Goal: Ask a question

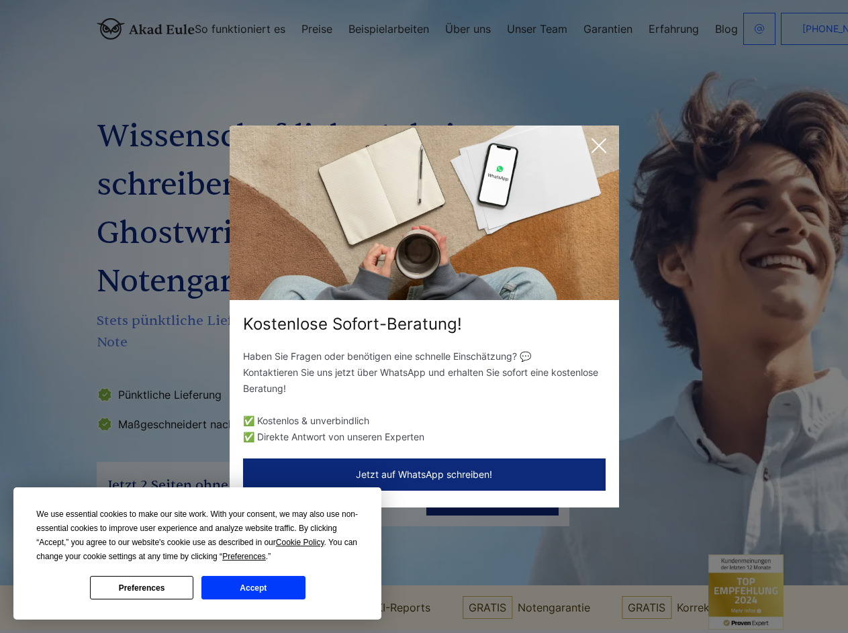
click at [424, 316] on div "Kostenlose Sofort-Beratung!" at bounding box center [425, 324] width 390 height 21
click at [302, 543] on span "Cookie Policy" at bounding box center [300, 542] width 48 height 9
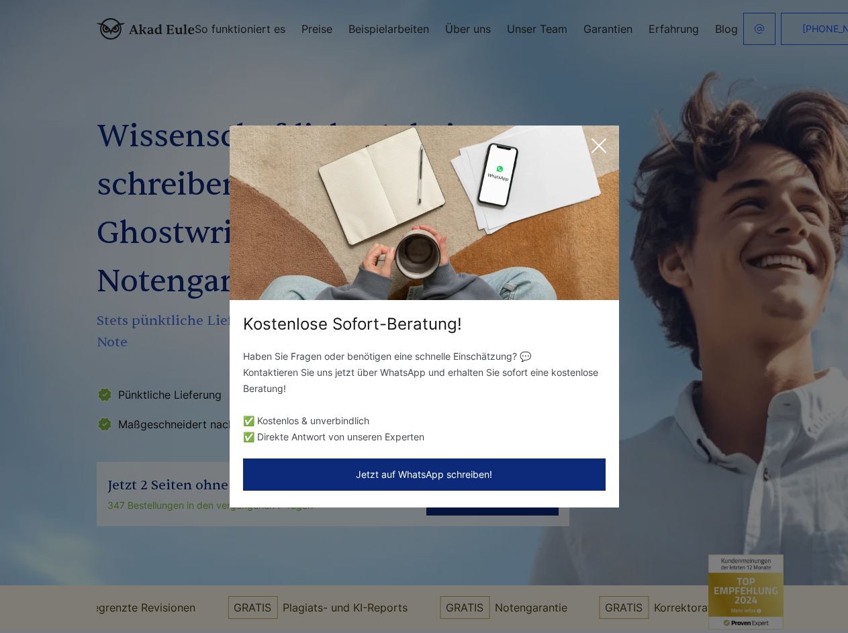
click at [259, 557] on div "Kostenlose Sofort-Beratung! Haben Sie Fragen oder benötigen eine schnelle Einsc…" at bounding box center [424, 316] width 848 height 633
click at [142, 588] on div "Kostenlose Sofort-Beratung! Haben Sie Fragen oder benötigen eine schnelle Einsc…" at bounding box center [424, 316] width 848 height 633
click at [253, 588] on div "Kostenlose Sofort-Beratung! Haben Sie Fragen oder benötigen eine schnelle Einsc…" at bounding box center [424, 316] width 848 height 633
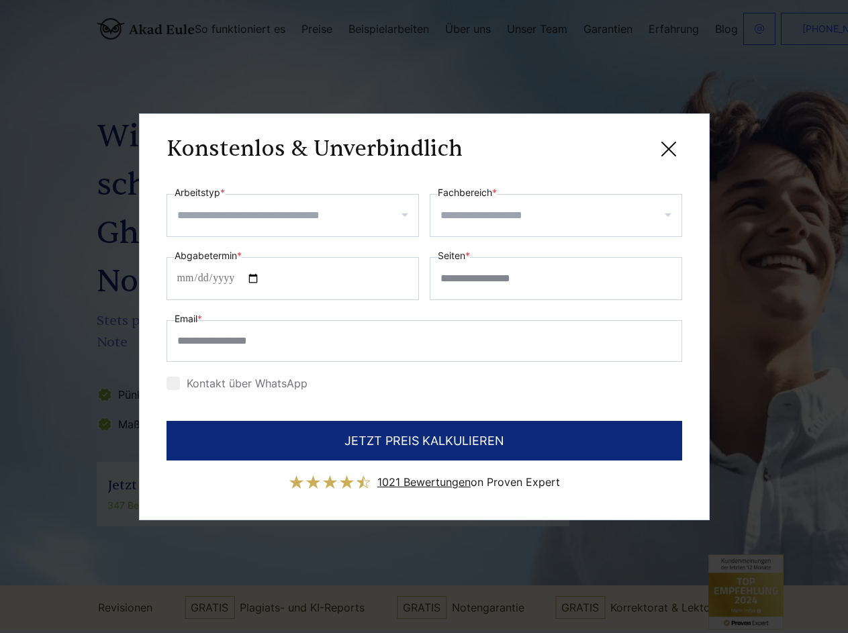
click at [599, 146] on div "Konstenlos & Unverbindlich" at bounding box center [425, 149] width 516 height 17
click at [425, 476] on span "1021 Bewertungen" at bounding box center [424, 482] width 93 height 13
